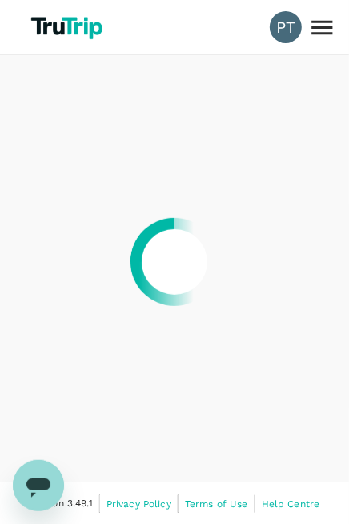
click at [216, 501] on div at bounding box center [174, 262] width 349 height 524
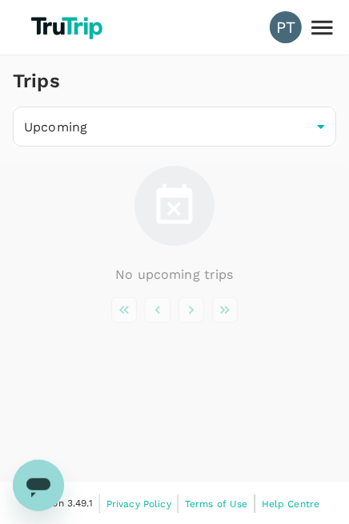
click at [216, 501] on span "Terms of Use" at bounding box center [216, 503] width 63 height 11
click at [174, 261] on div "No upcoming trips" at bounding box center [174, 225] width 323 height 119
click at [216, 501] on span "Terms of Use" at bounding box center [216, 503] width 63 height 11
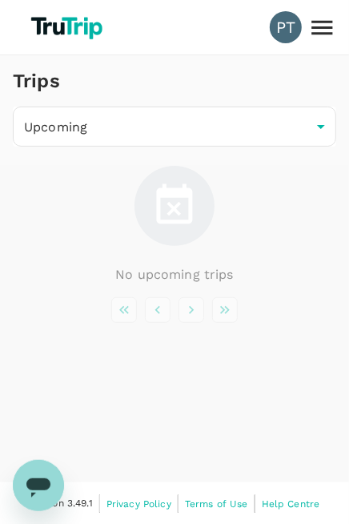
click at [216, 501] on span "Terms of Use" at bounding box center [216, 503] width 63 height 11
click at [174, 261] on div "No upcoming trips" at bounding box center [174, 225] width 323 height 119
click at [36, 484] on icon "Open messaging window" at bounding box center [38, 486] width 24 height 19
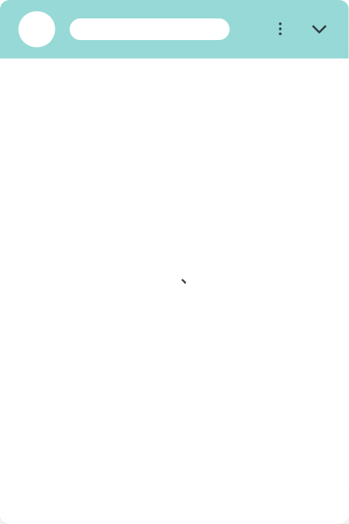
click at [216, 501] on div "Loading conversation" at bounding box center [174, 290] width 349 height 465
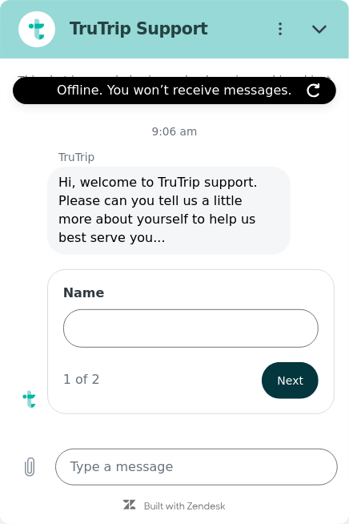
type textarea "x"
